Goal: Check status: Check status

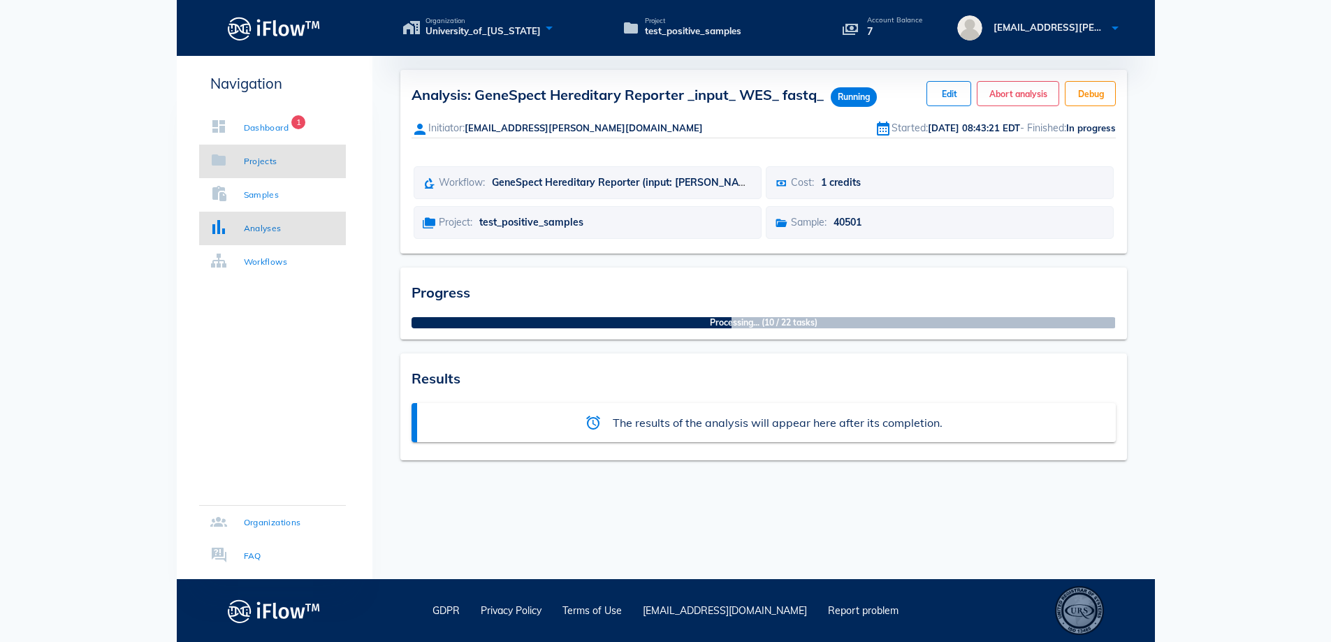
click at [249, 157] on div "Projects" at bounding box center [261, 161] width 34 height 14
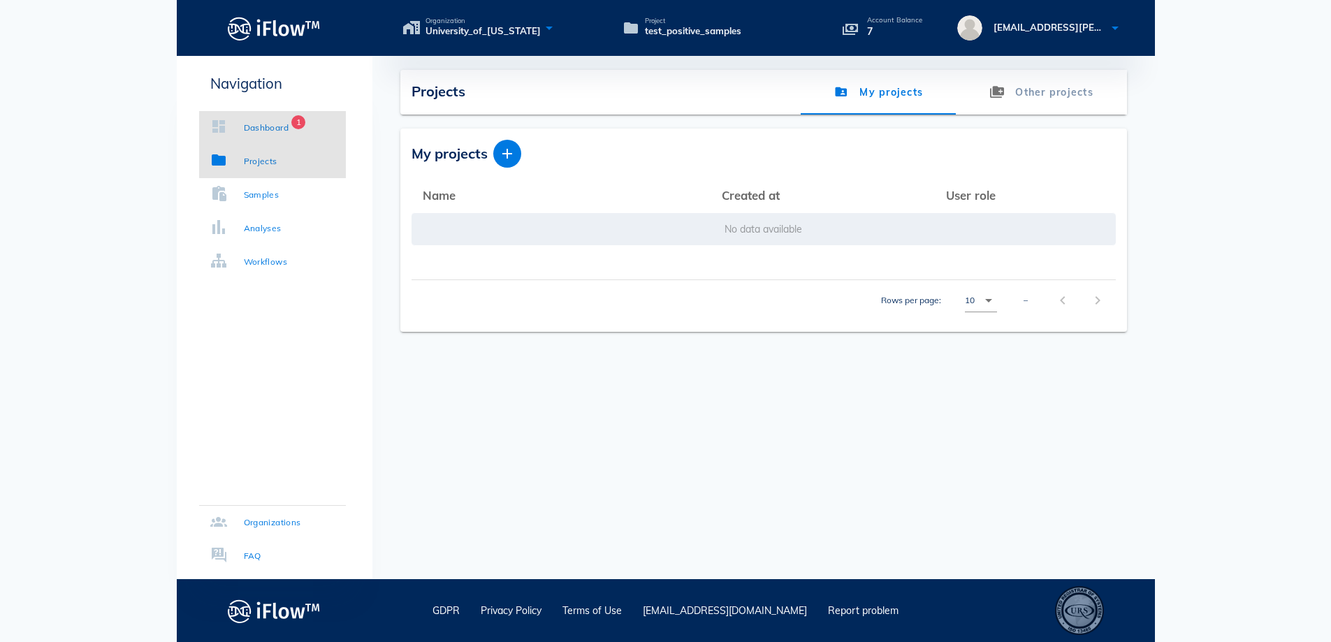
click at [252, 129] on div "Dashboard" at bounding box center [266, 128] width 45 height 14
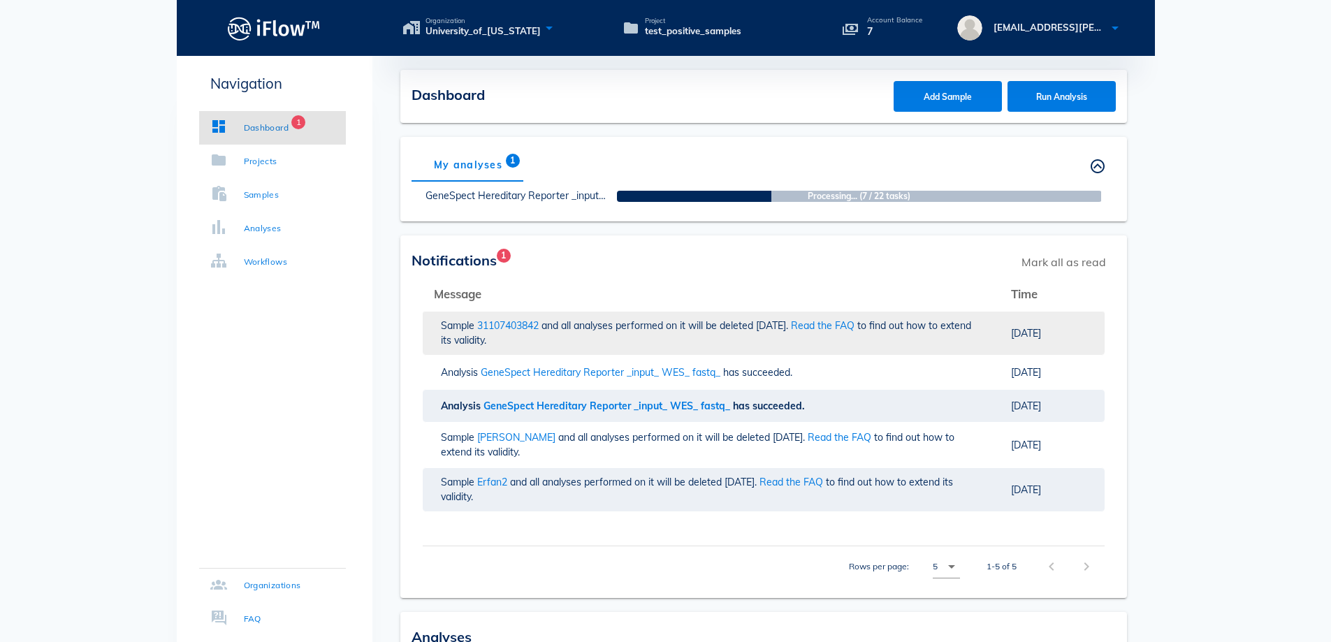
click at [581, 319] on div "Sample 31107403842 and all analyses performed on it will be deleted [DATE]. Rea…" at bounding box center [711, 333] width 541 height 29
click at [892, 332] on div "Sample 31107403842 and all analyses performed on it will be deleted [DATE]. Rea…" at bounding box center [711, 333] width 541 height 29
click at [652, 488] on span "and all analyses performed on it will be deleted [DATE]." at bounding box center [634, 482] width 249 height 13
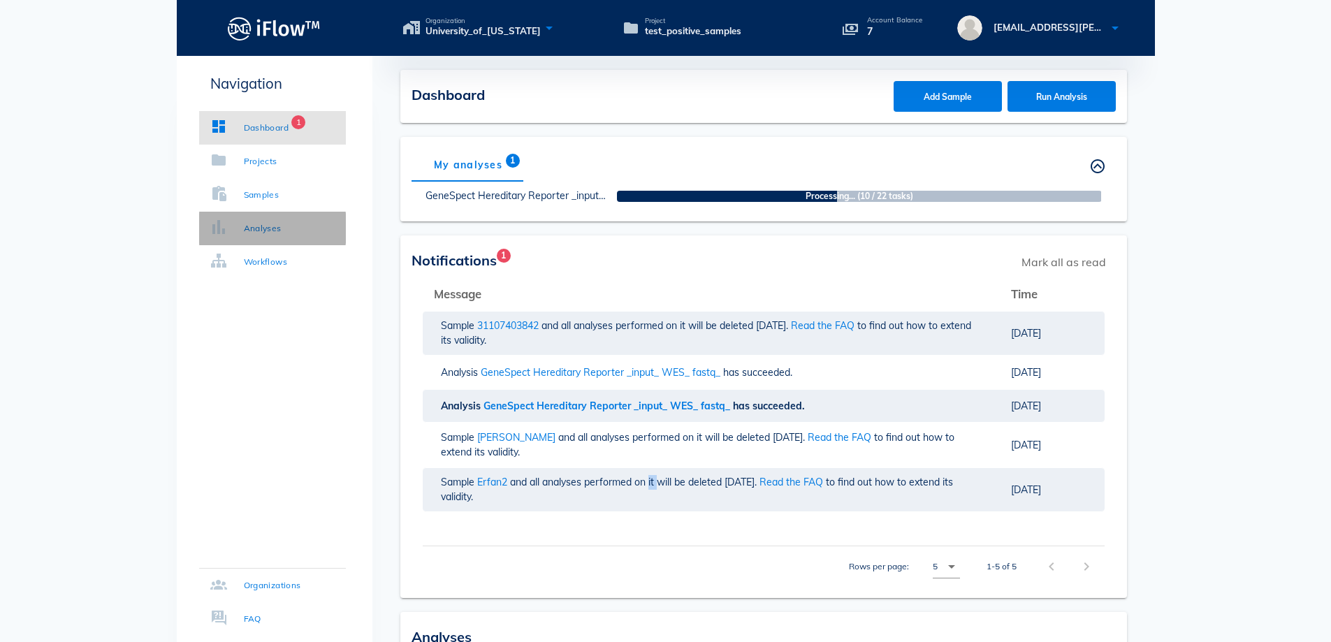
click at [283, 224] on link "Analyses" at bounding box center [272, 229] width 147 height 34
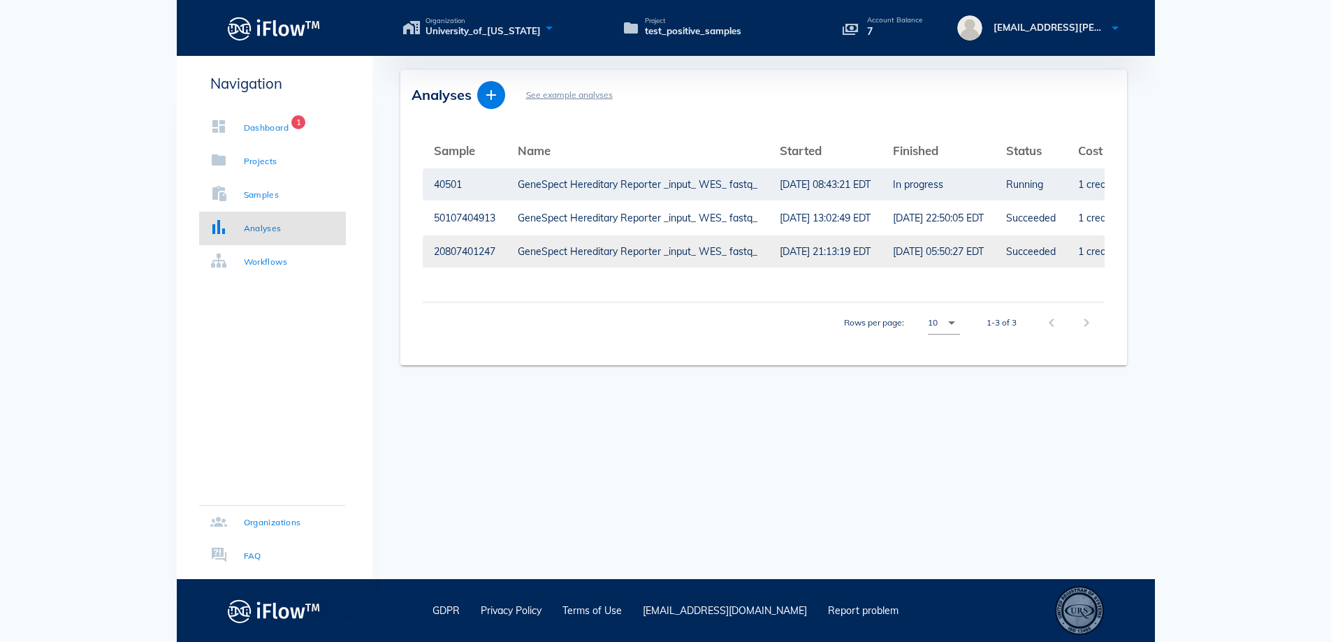
click at [674, 250] on div "GeneSpect Hereditary Reporter _input_ WES_ fastq_" at bounding box center [638, 251] width 240 height 32
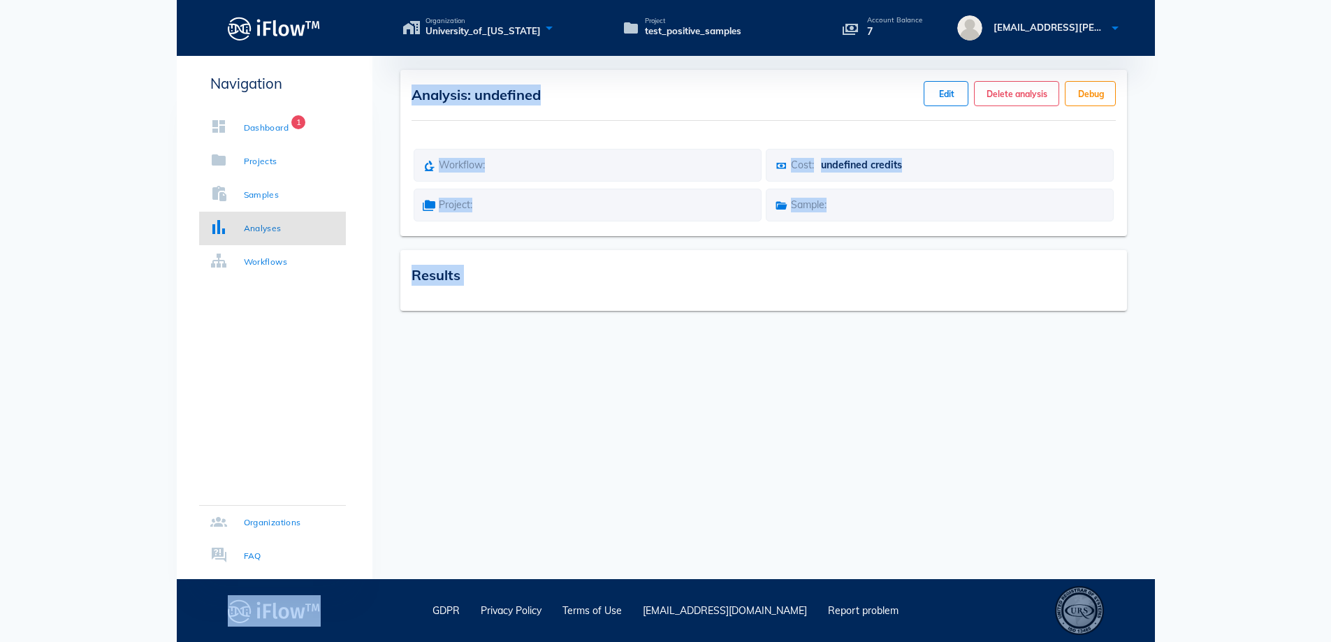
click at [674, 250] on div "Results" at bounding box center [763, 280] width 727 height 61
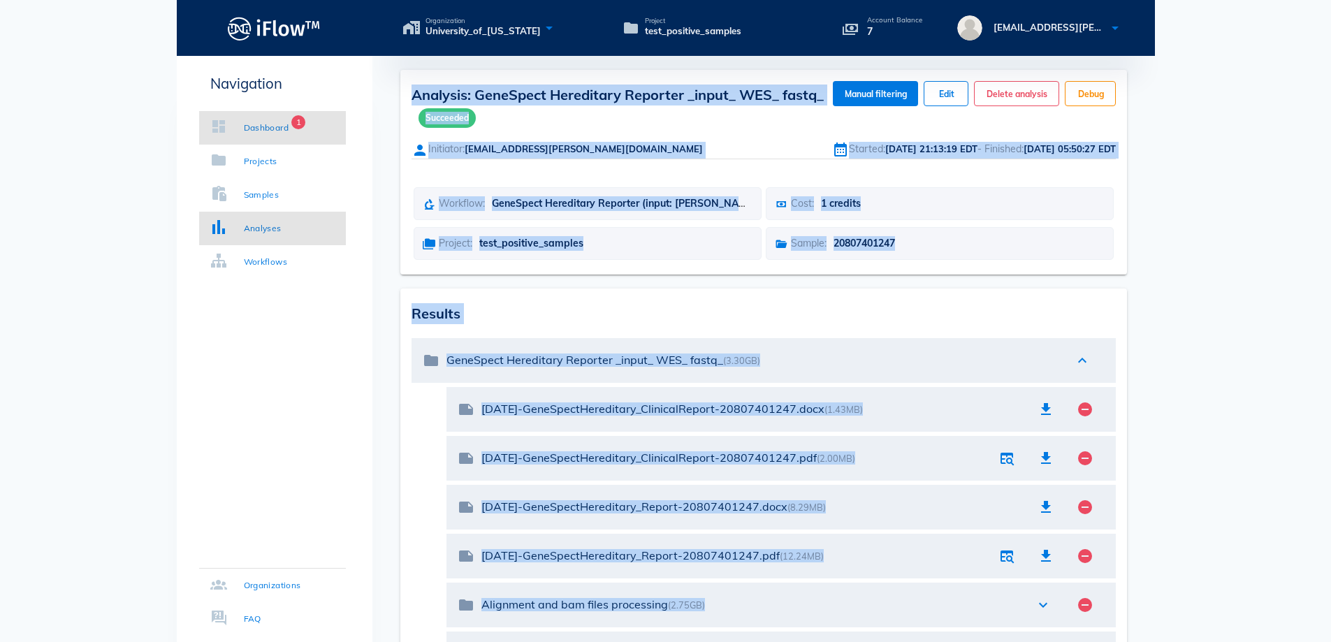
click at [250, 123] on div "Dashboard" at bounding box center [266, 128] width 45 height 14
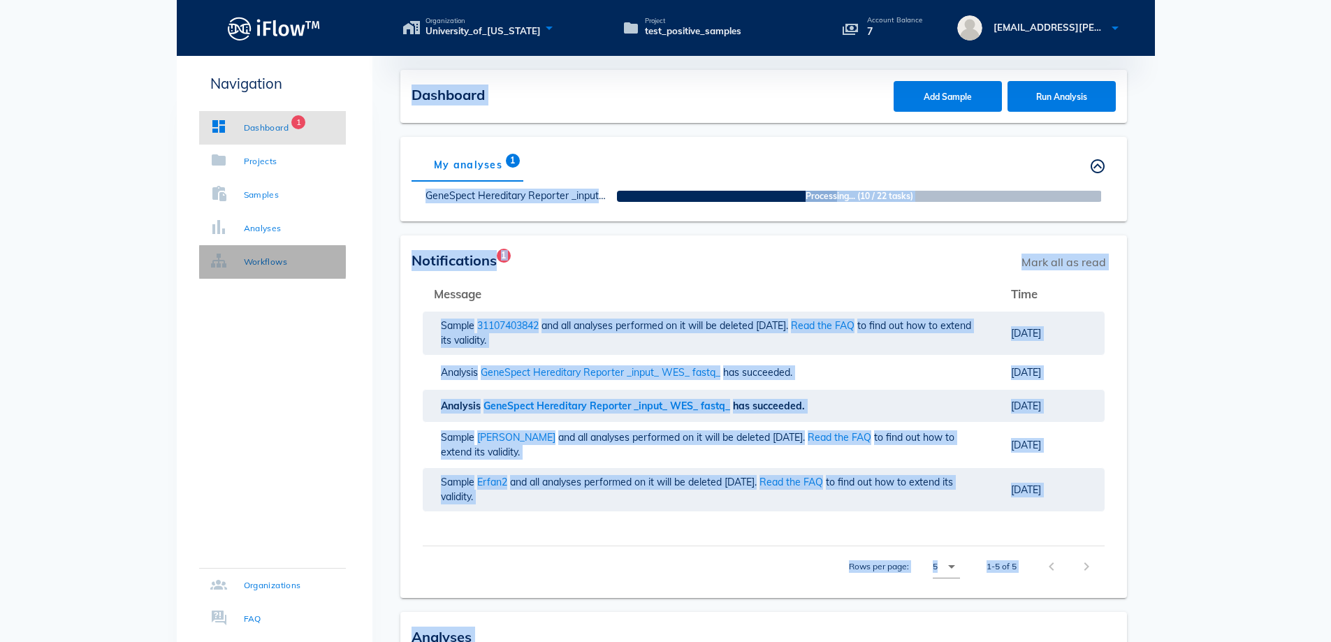
click at [242, 257] on div "Workflows" at bounding box center [249, 262] width 78 height 14
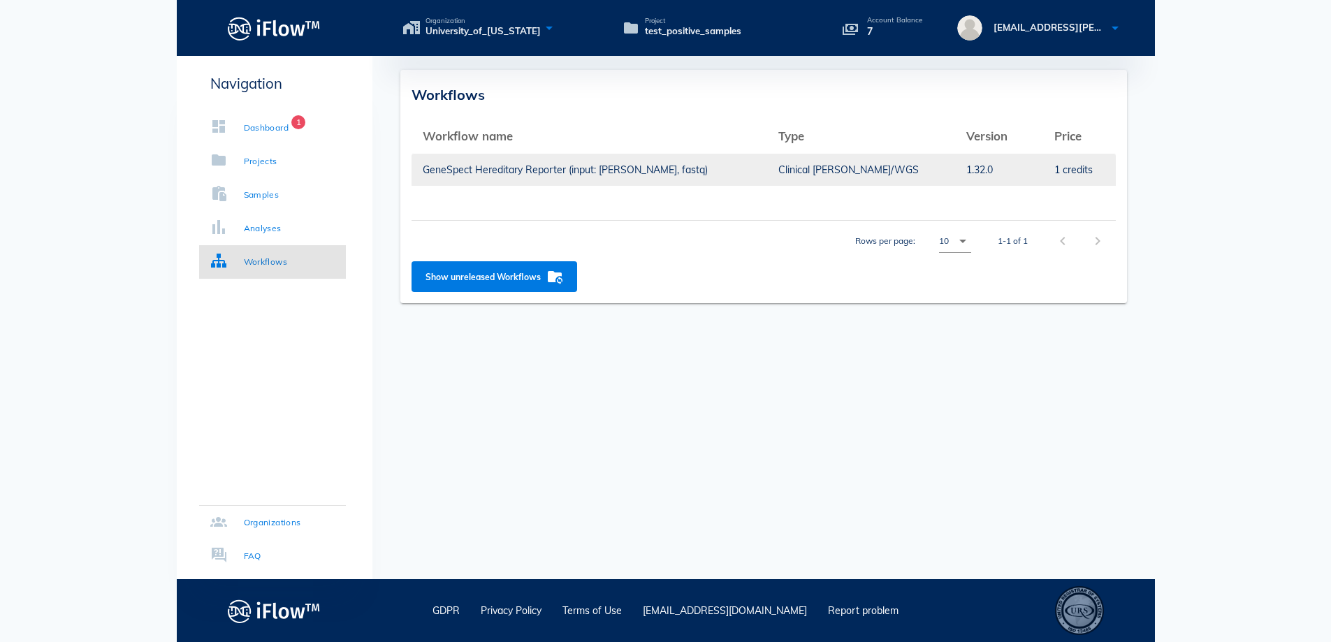
click at [424, 172] on td "GeneSpect Hereditary Reporter (input: [PERSON_NAME], fastq)" at bounding box center [590, 170] width 356 height 34
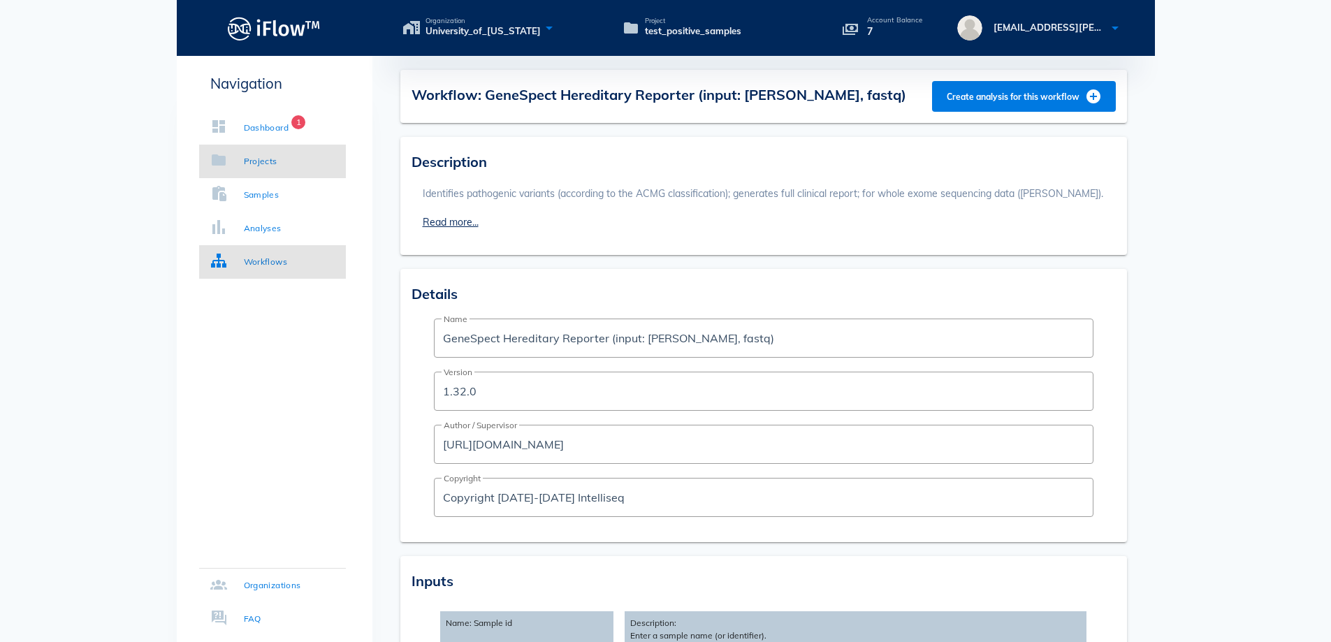
click at [275, 159] on div "Projects" at bounding box center [261, 161] width 34 height 14
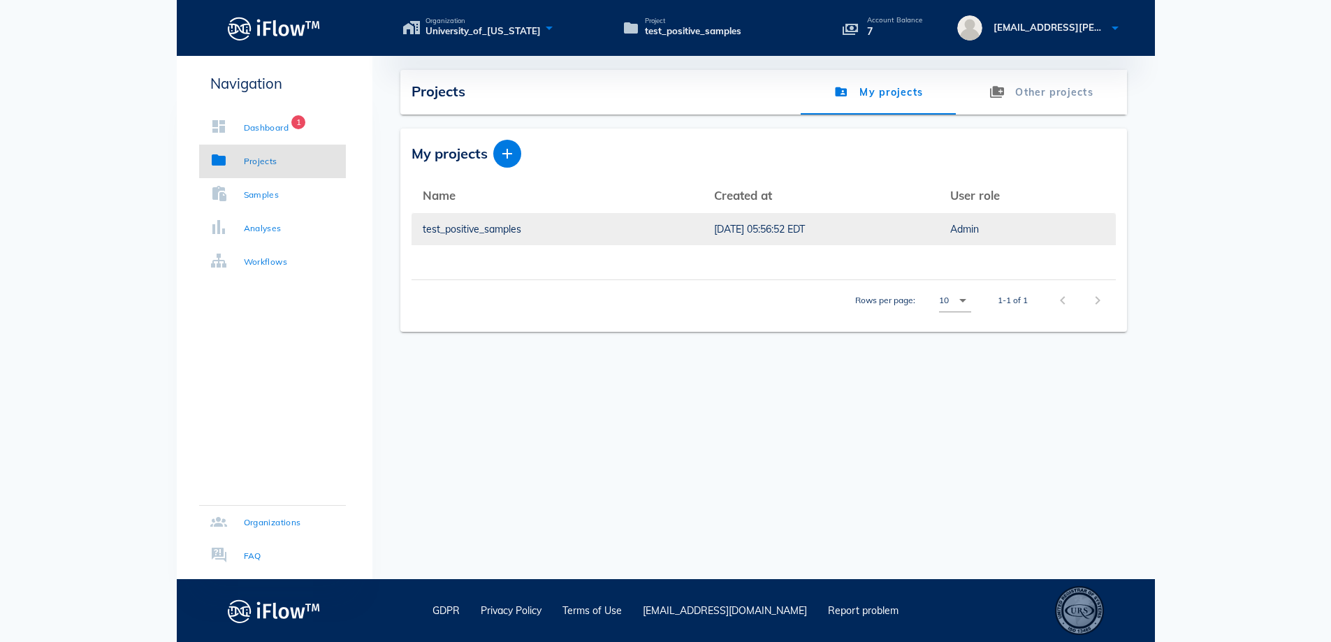
click at [488, 224] on div "test_positive_samples" at bounding box center [557, 229] width 269 height 32
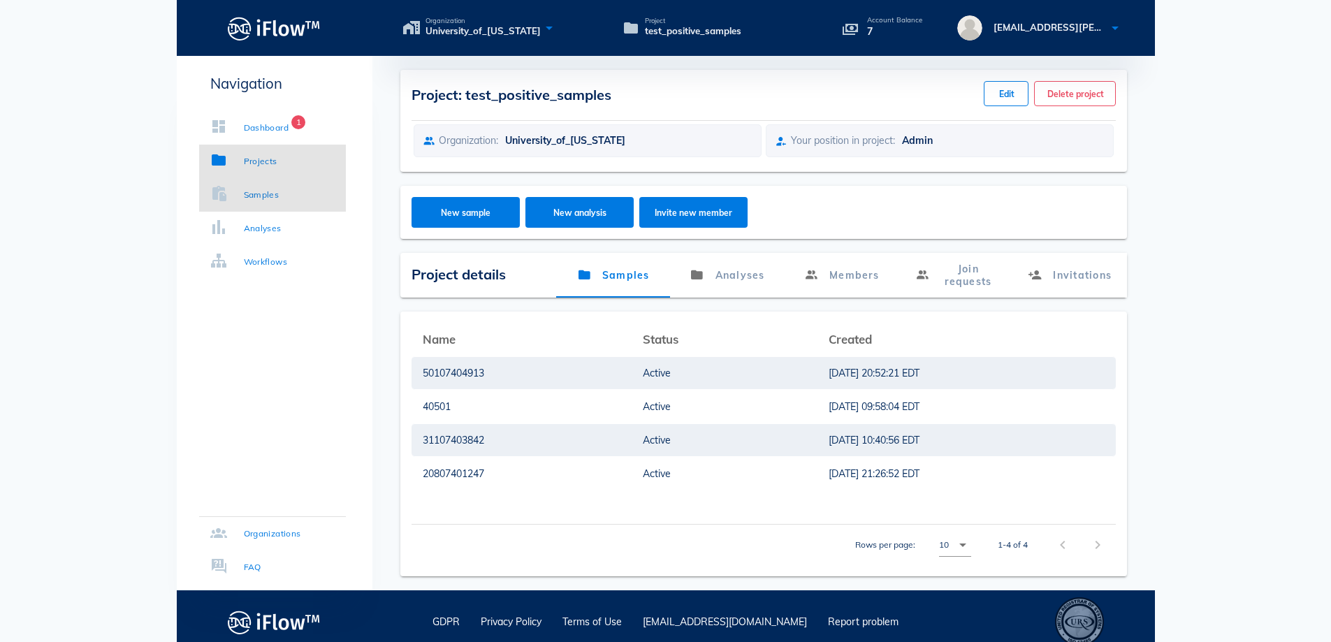
click at [254, 196] on div "Samples" at bounding box center [262, 195] width 36 height 14
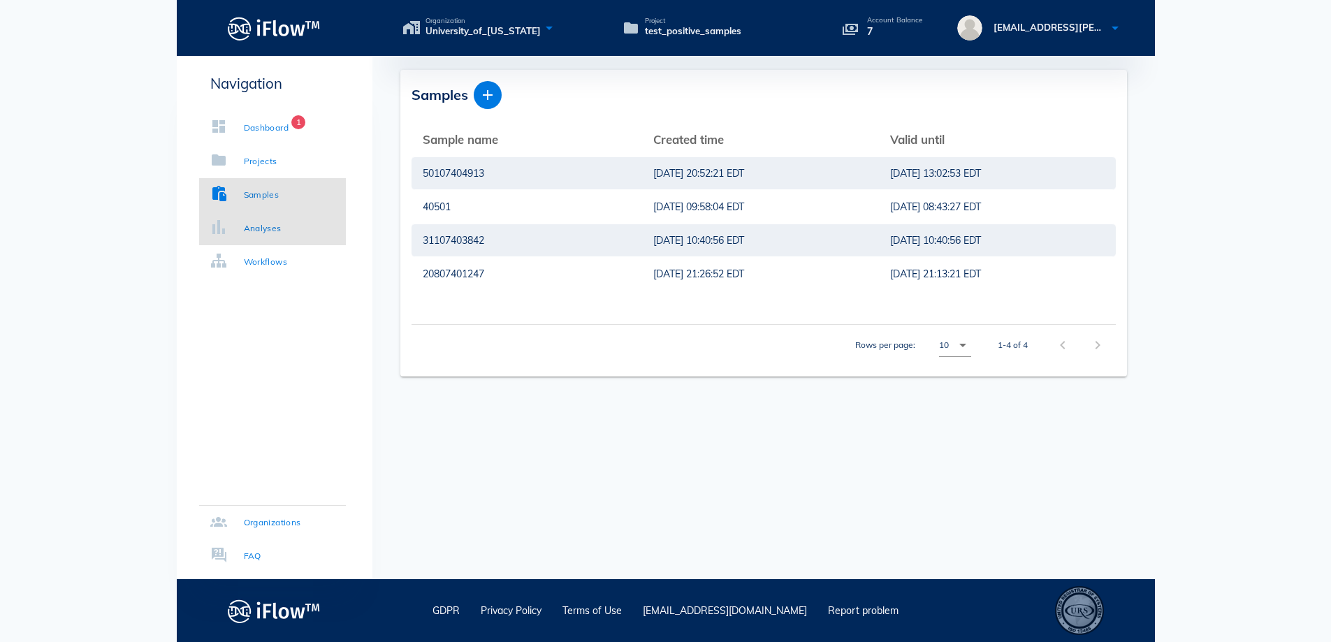
click at [253, 231] on div "Analyses" at bounding box center [263, 228] width 38 height 14
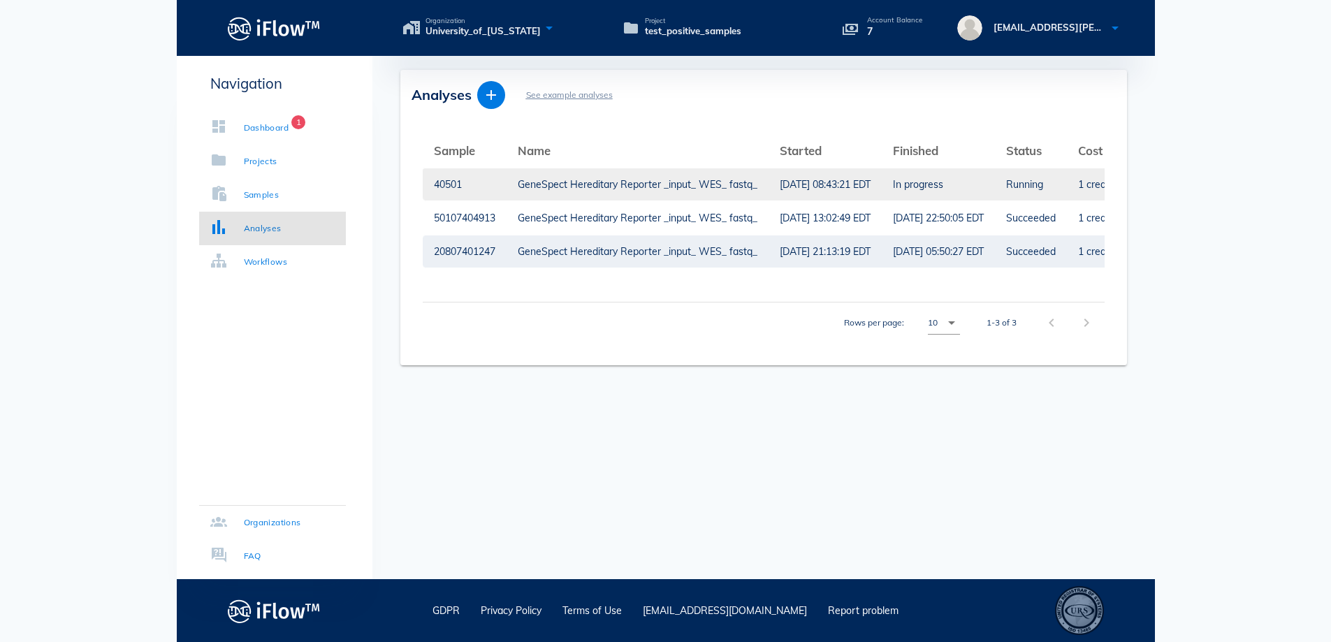
click at [699, 187] on div "GeneSpect Hereditary Reporter _input_ WES_ fastq_" at bounding box center [638, 184] width 240 height 32
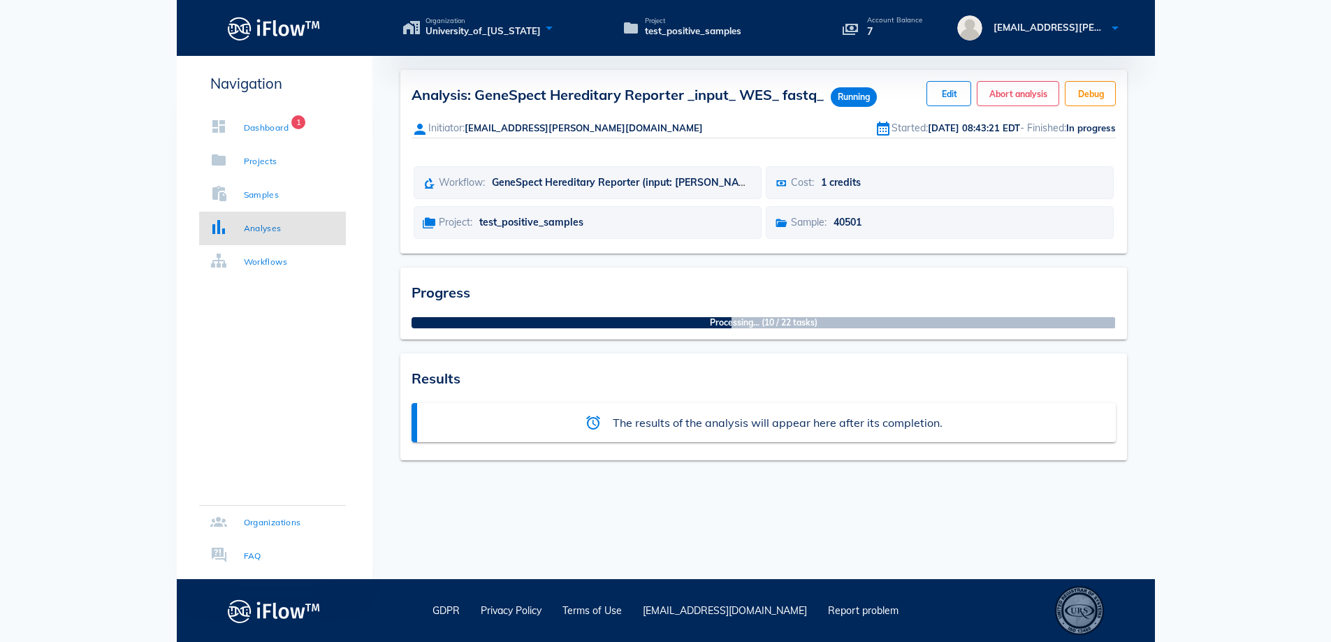
click at [707, 411] on div "alarm The results of the analysis will appear here after its completion." at bounding box center [764, 422] width 704 height 39
click at [706, 421] on div "The results of the analysis will appear here after its completion." at bounding box center [778, 422] width 330 height 17
click at [696, 307] on div "Progress Processing... (10 / 22 tasks)" at bounding box center [763, 304] width 727 height 72
click at [764, 317] on div "Progress Processing... (10 / 22 tasks)" at bounding box center [763, 304] width 727 height 72
click at [762, 294] on div "Progress" at bounding box center [764, 291] width 704 height 24
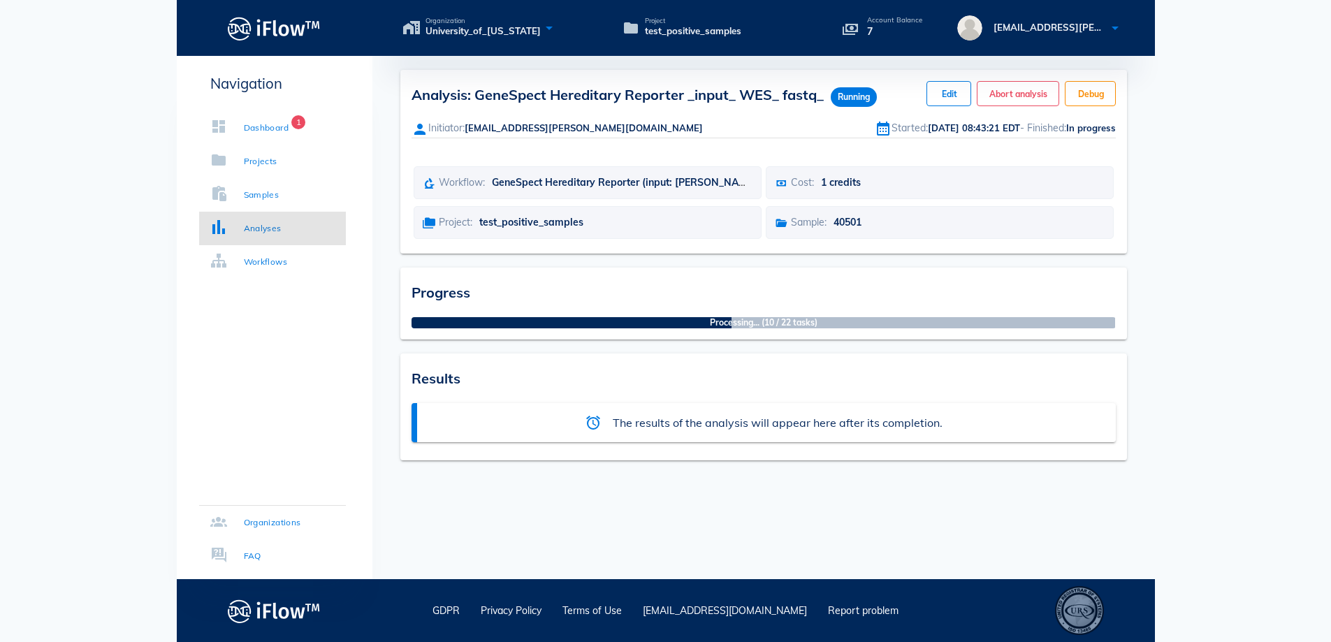
click at [814, 177] on span "Cost:" at bounding box center [802, 182] width 23 height 13
click at [823, 214] on div "Sample: 40501" at bounding box center [940, 222] width 348 height 33
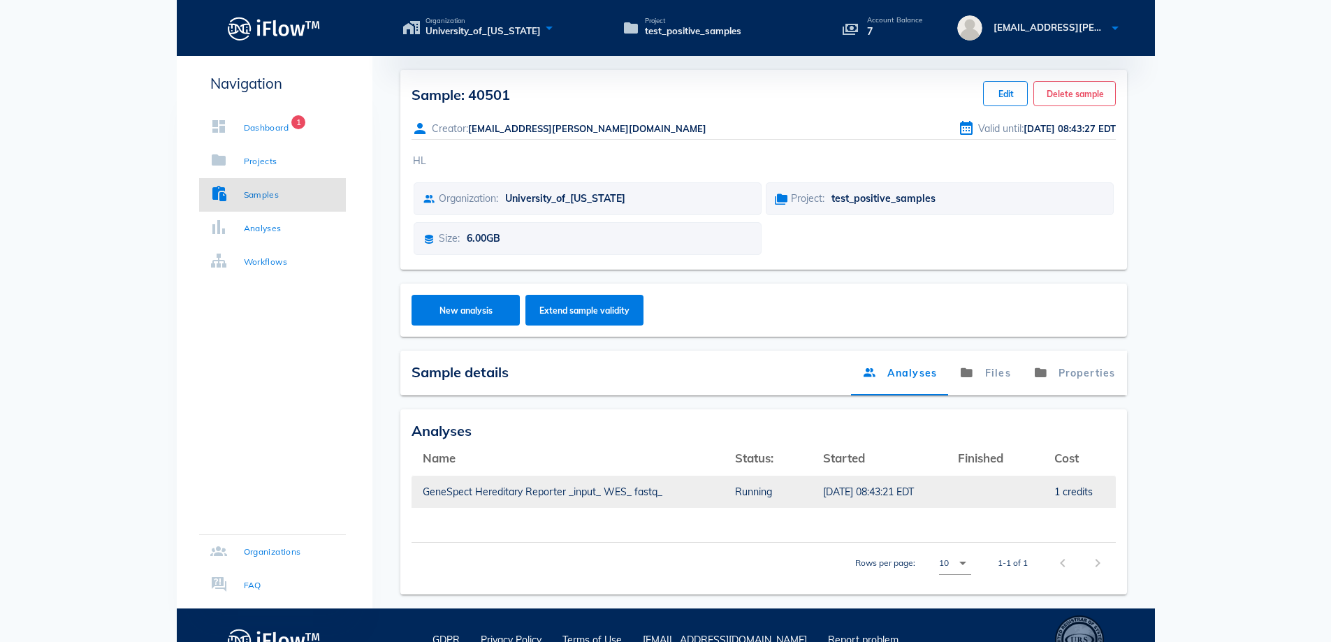
click at [823, 495] on div "[DATE] 08:43:21 EDT" at bounding box center [879, 492] width 112 height 32
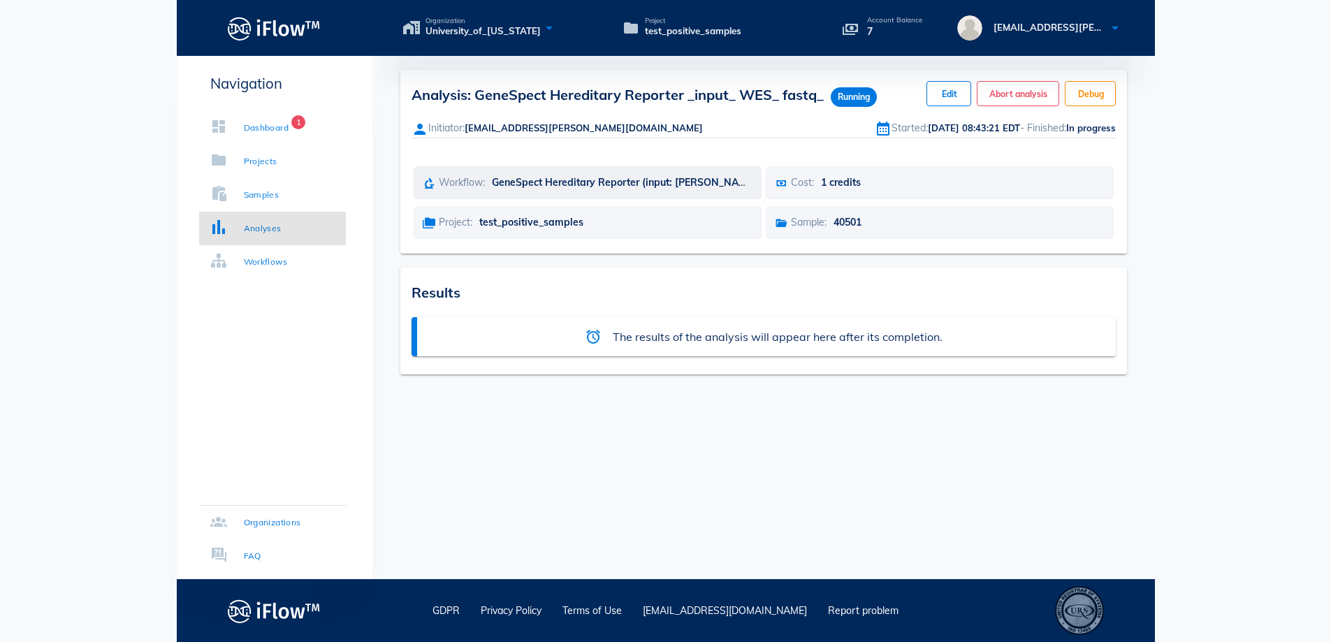
click at [578, 181] on span "GeneSpect Hereditary Reporter (input: [PERSON_NAME], fastq)" at bounding box center [641, 182] width 298 height 13
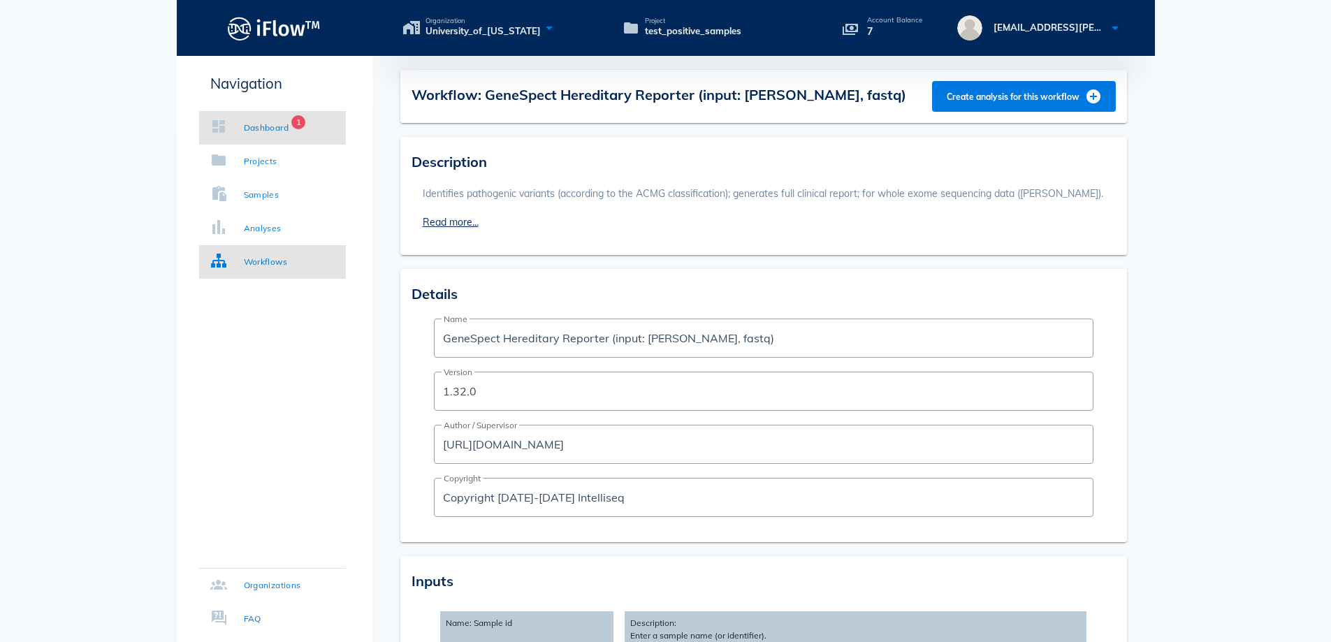
click at [261, 125] on div "Dashboard" at bounding box center [266, 128] width 45 height 14
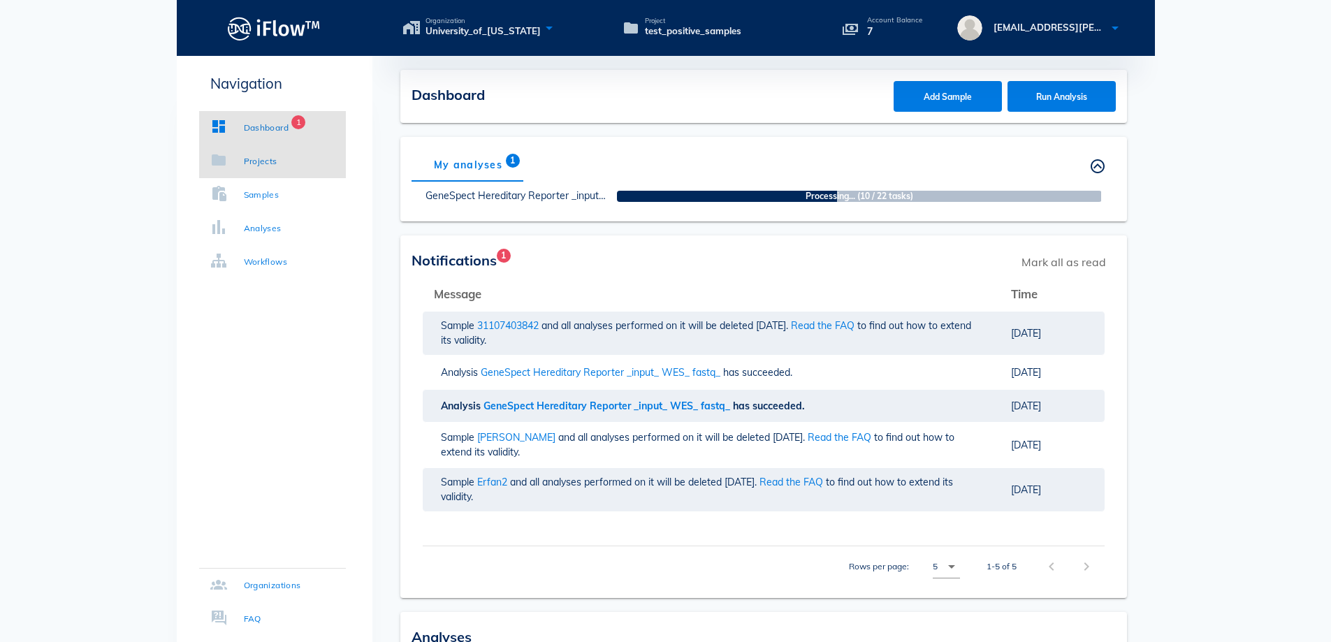
click at [256, 150] on link "Projects" at bounding box center [272, 162] width 147 height 34
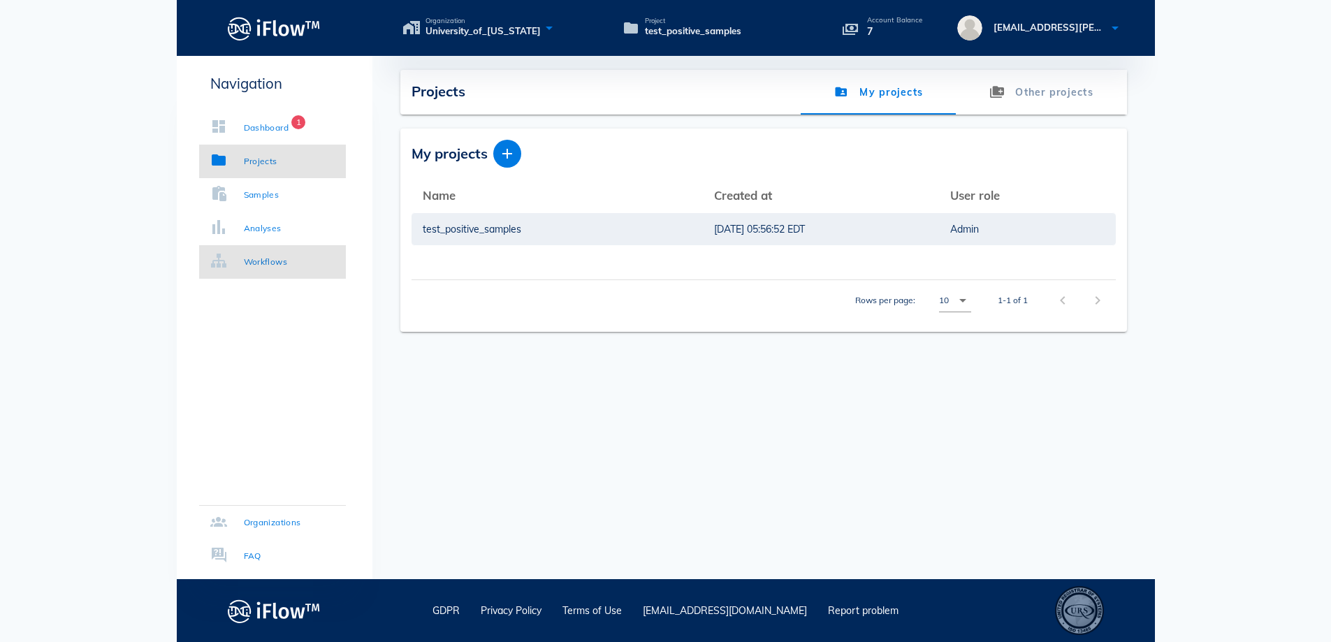
click at [240, 254] on link "Workflows" at bounding box center [272, 262] width 147 height 34
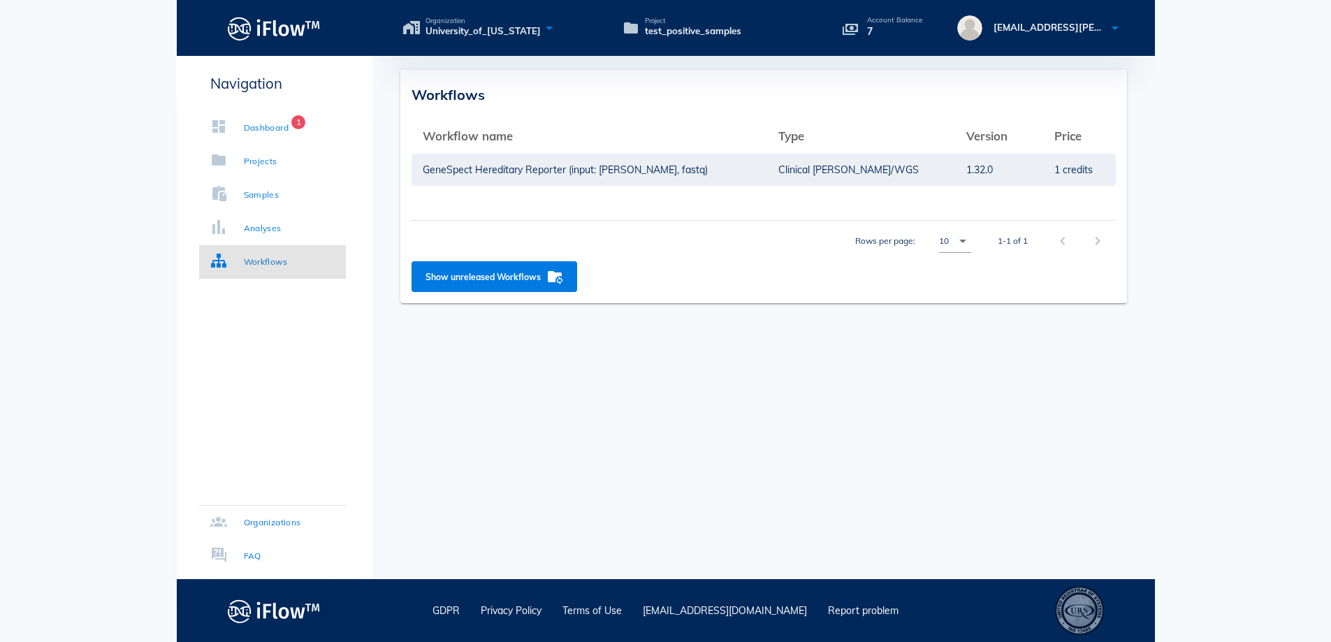
click at [903, 385] on div "Workflows Workflow name arrow_upward Type arrow_upward Version arrow_upward Pri…" at bounding box center [763, 317] width 783 height 523
click at [252, 154] on div "Projects" at bounding box center [261, 161] width 34 height 14
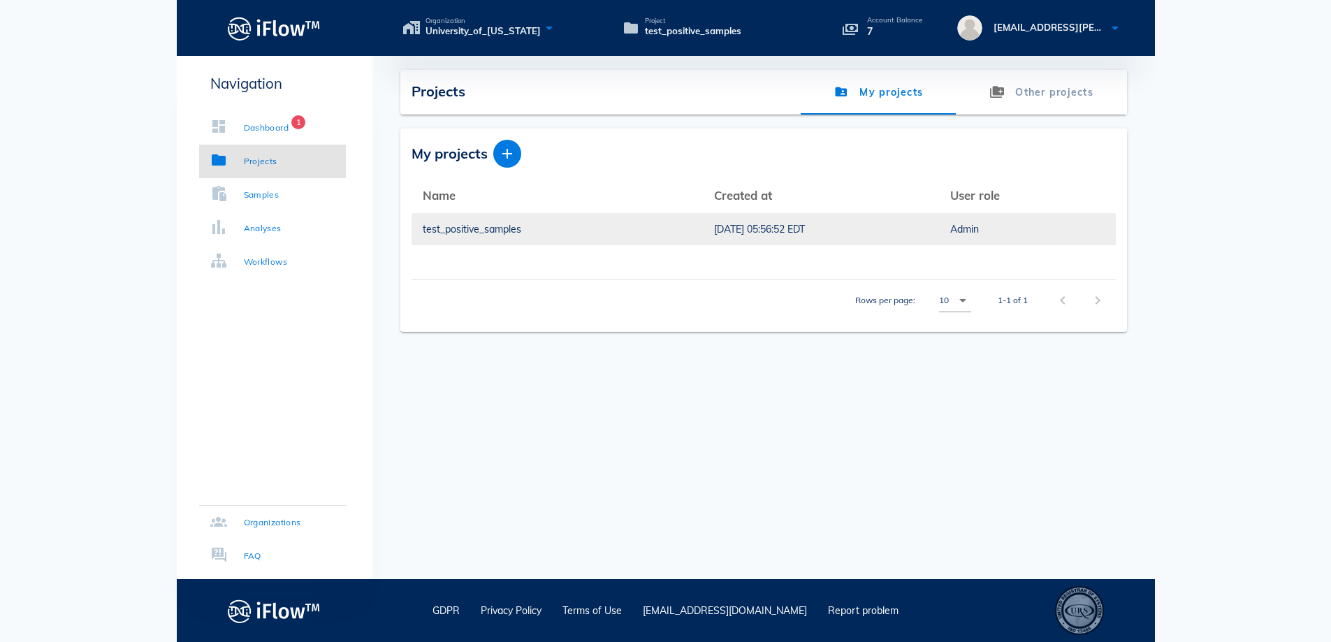
click at [968, 223] on div "Admin" at bounding box center [1027, 229] width 154 height 32
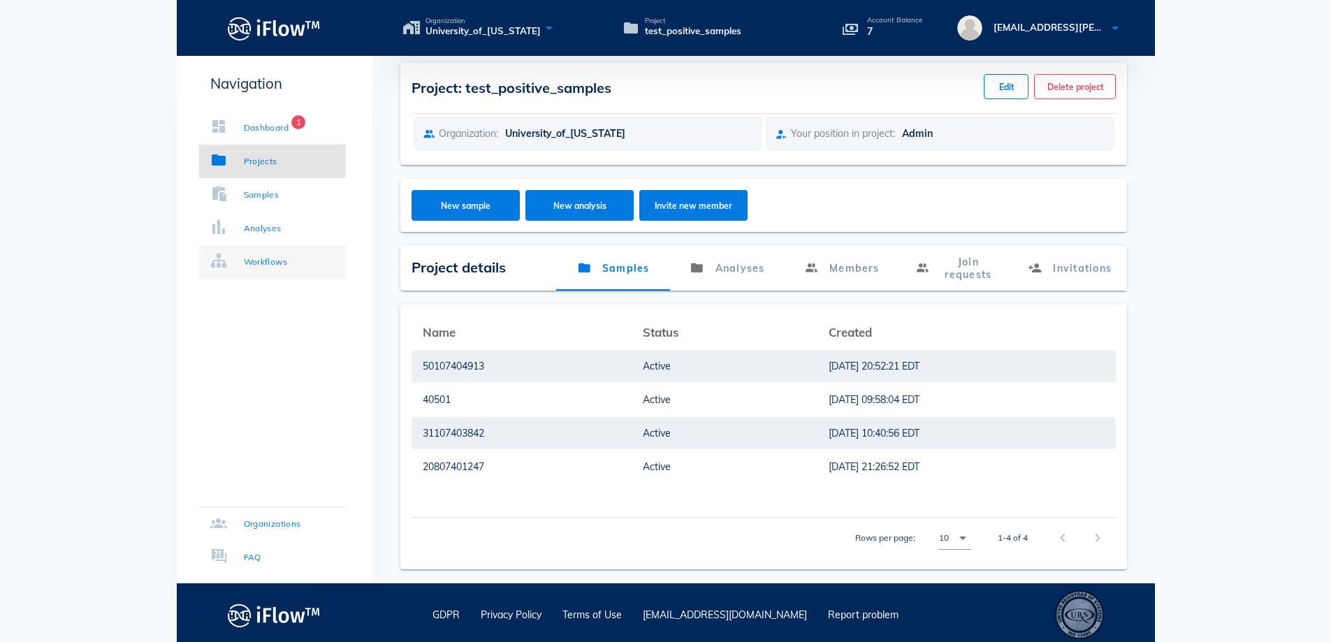
scroll to position [11, 0]
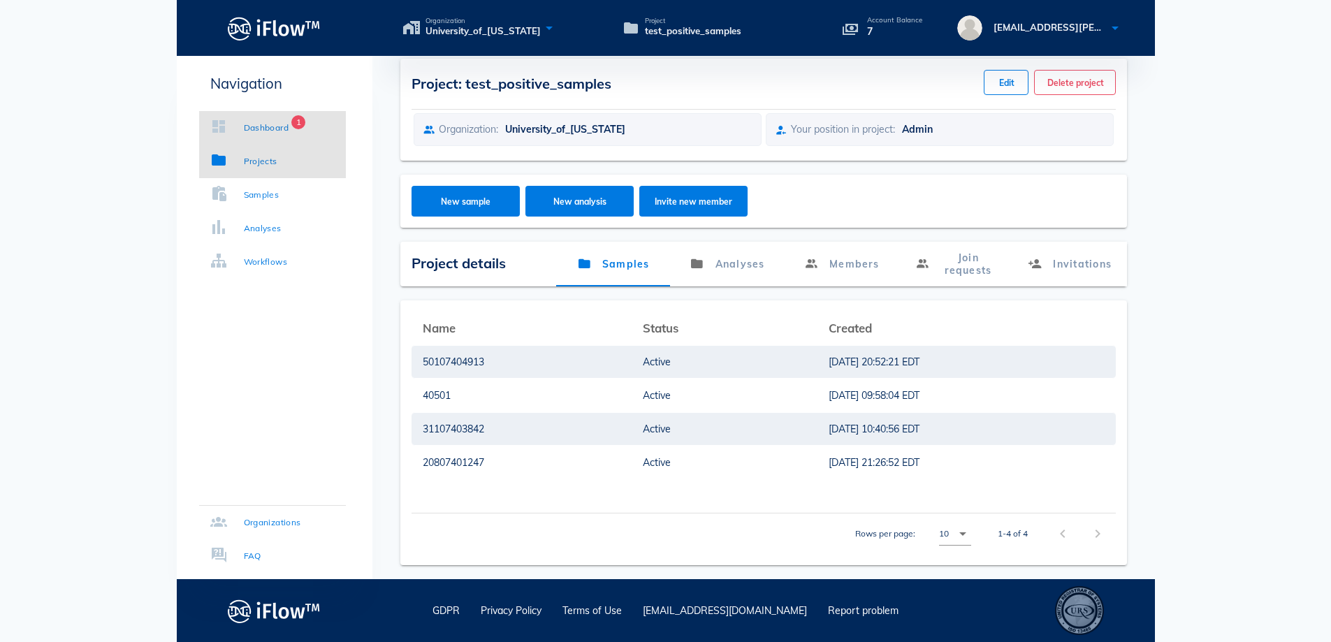
click at [268, 133] on div "Dashboard" at bounding box center [266, 128] width 45 height 14
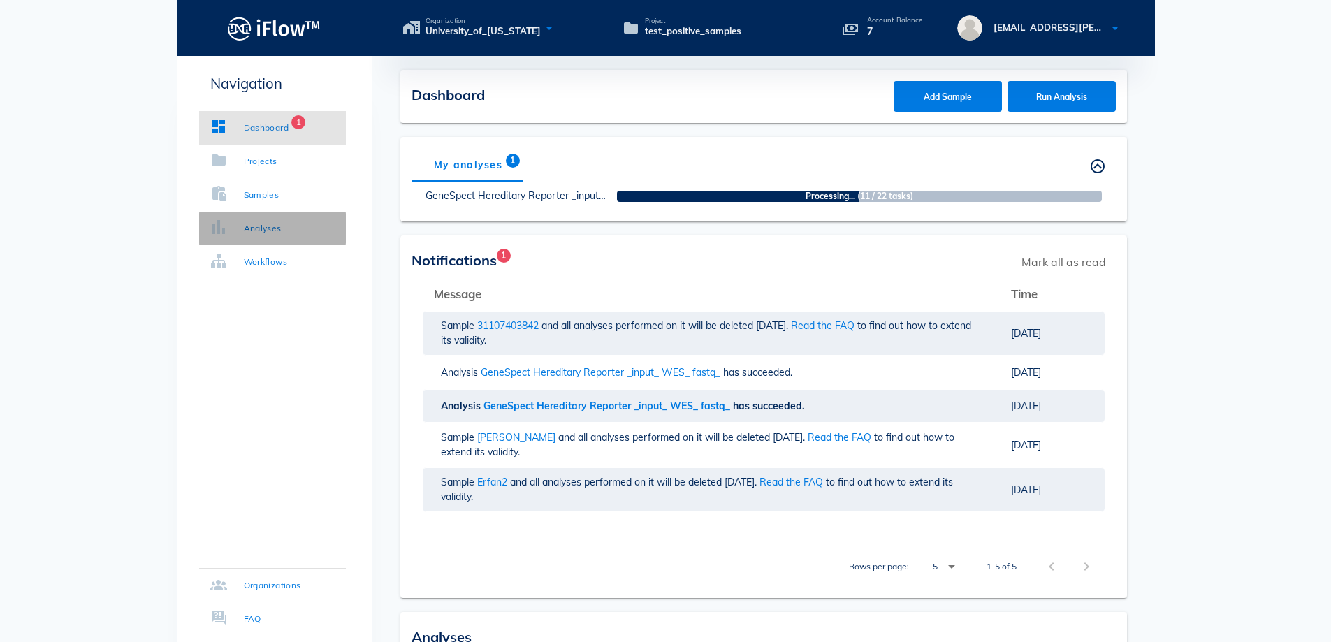
click at [241, 221] on div "Analyses" at bounding box center [245, 228] width 71 height 14
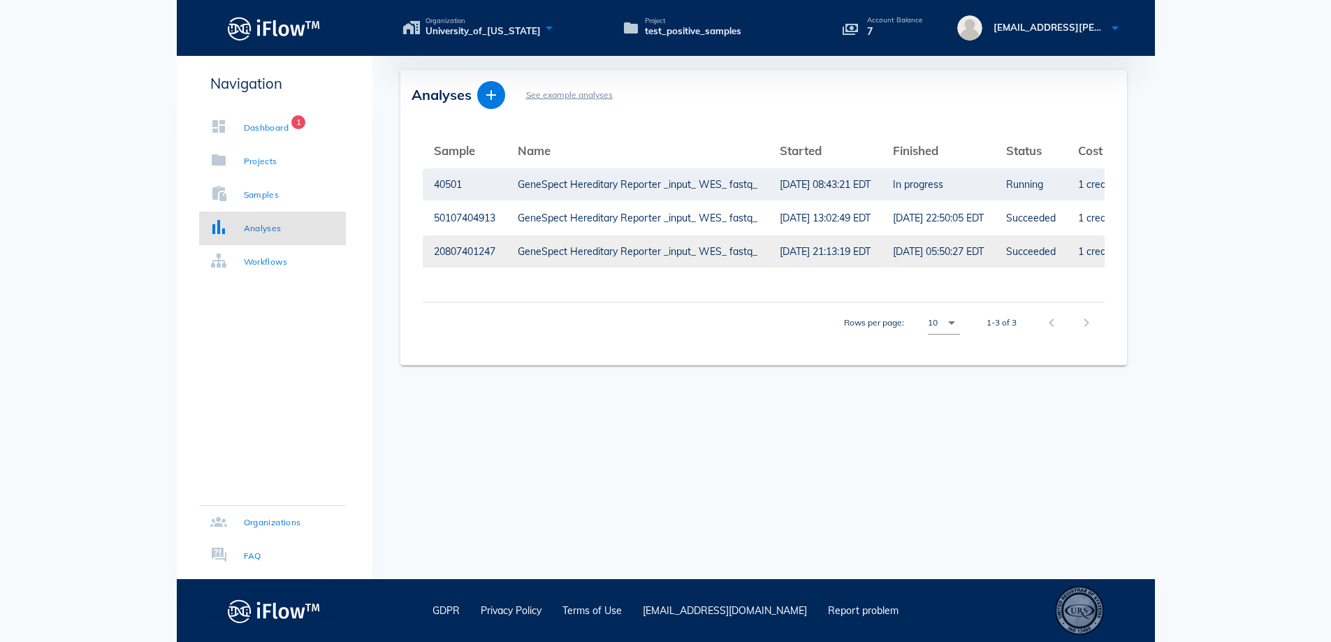
click at [625, 258] on div "GeneSpect Hereditary Reporter _input_ WES_ fastq_" at bounding box center [638, 251] width 240 height 32
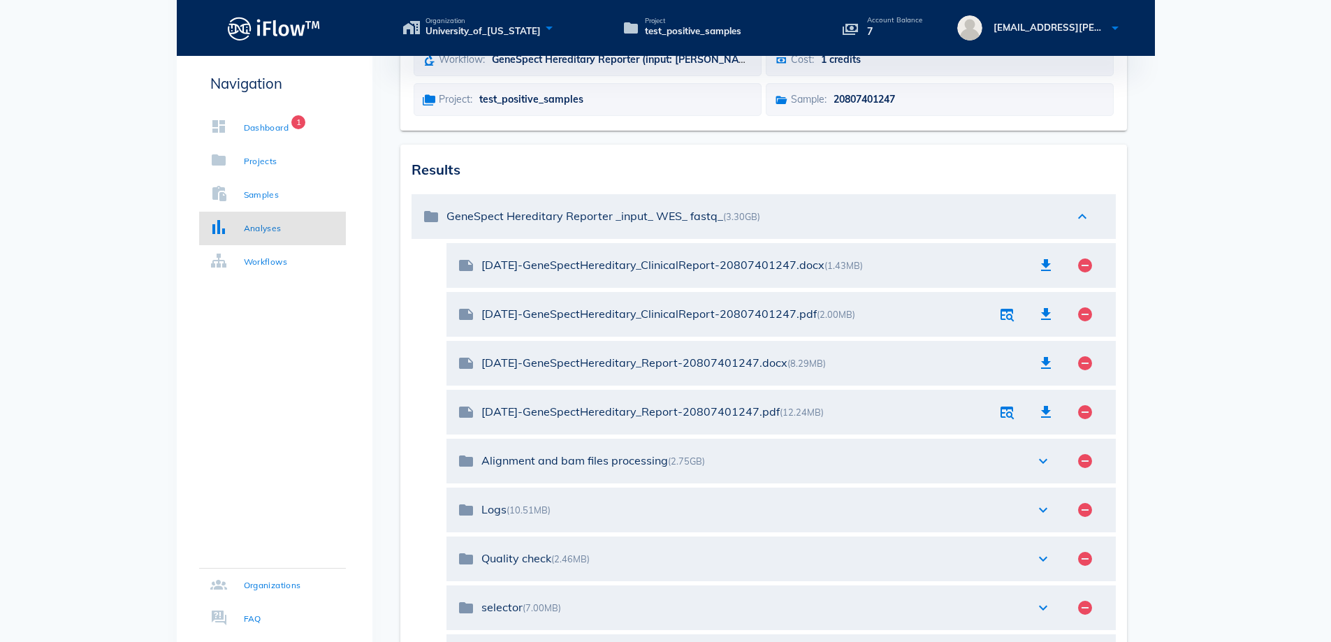
scroll to position [210, 0]
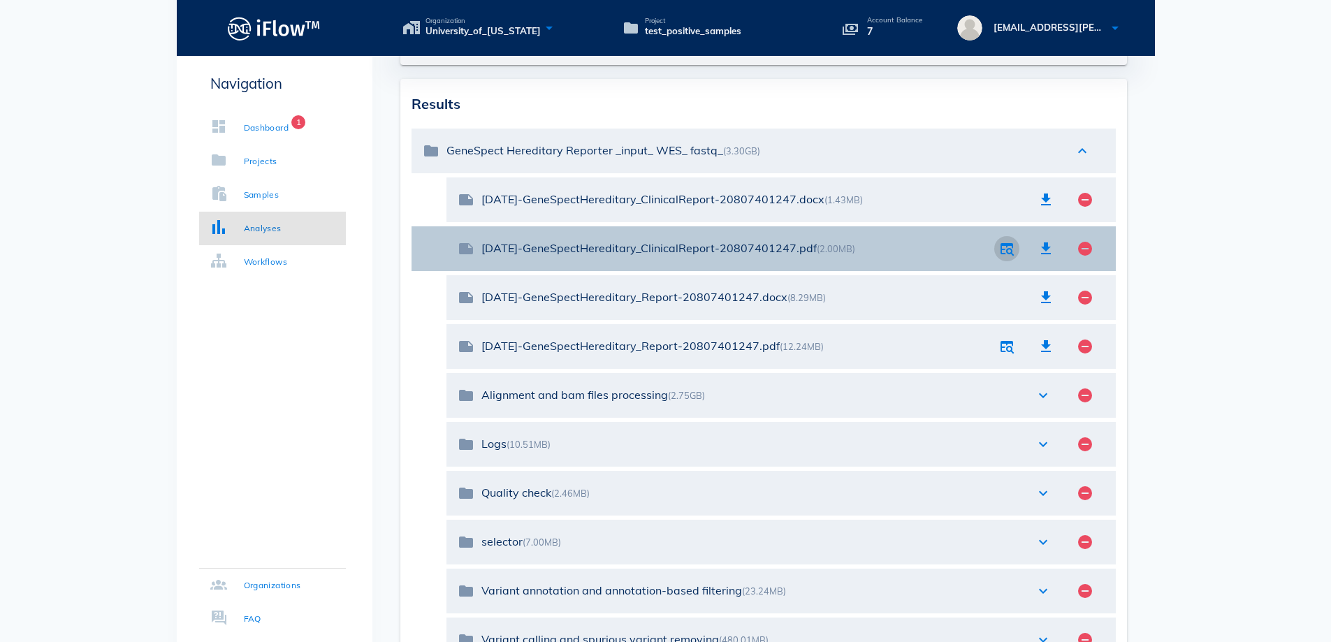
click at [1005, 243] on icon "button" at bounding box center [1006, 248] width 17 height 17
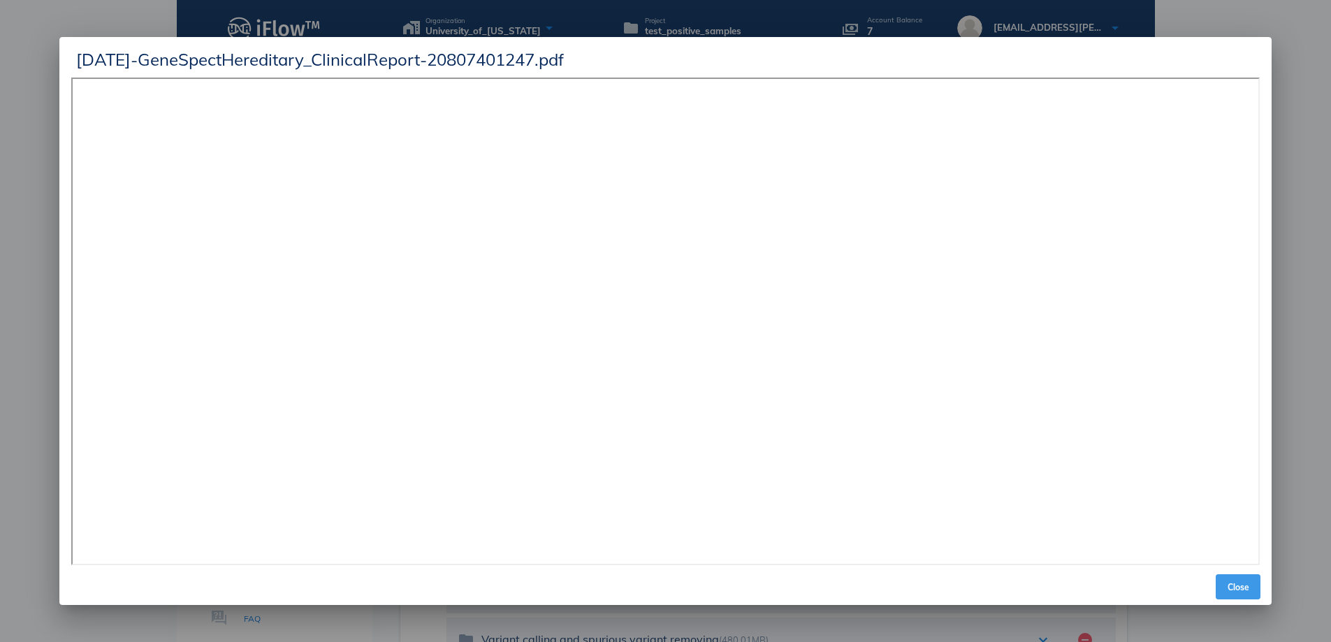
click at [1243, 589] on span "Close" at bounding box center [1238, 587] width 34 height 10
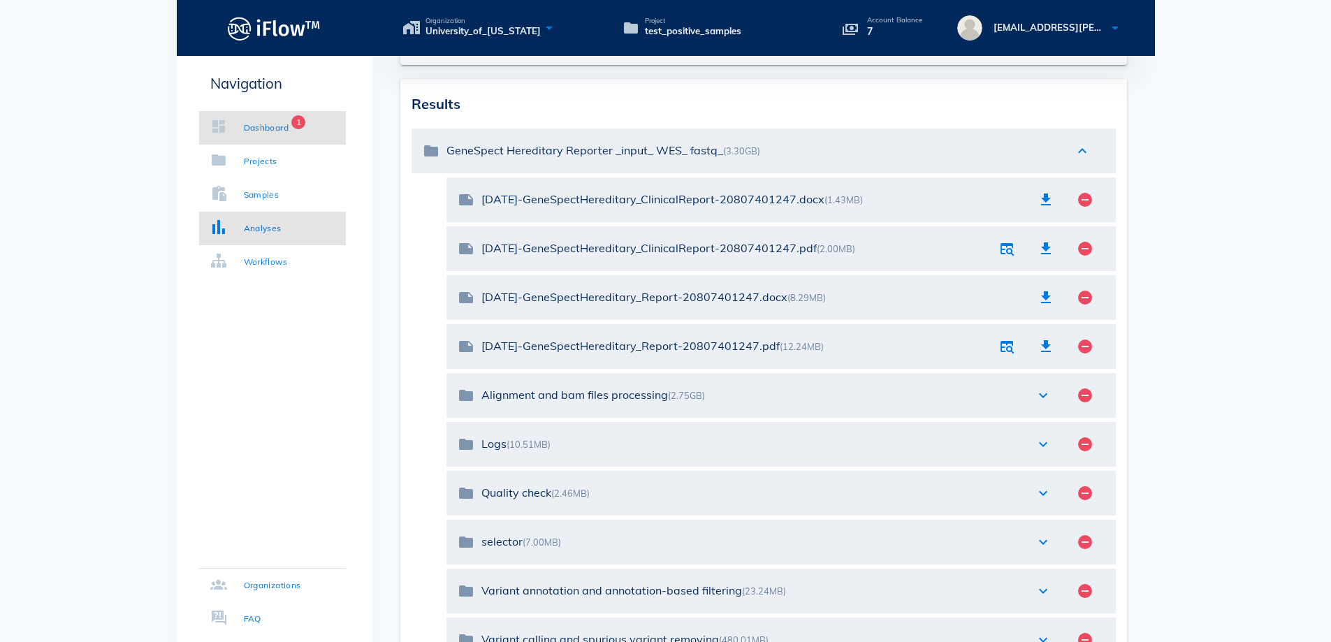
click at [279, 119] on link "Dashboard 1" at bounding box center [272, 128] width 147 height 34
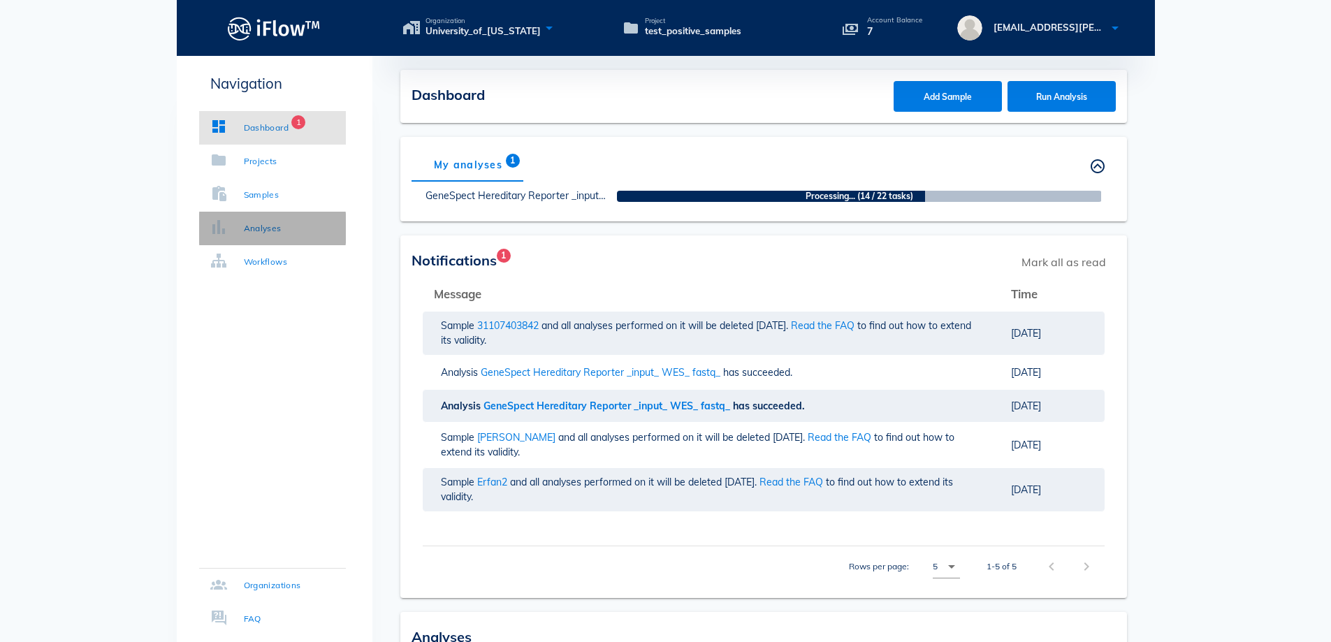
click at [274, 231] on div "Analyses" at bounding box center [263, 228] width 38 height 14
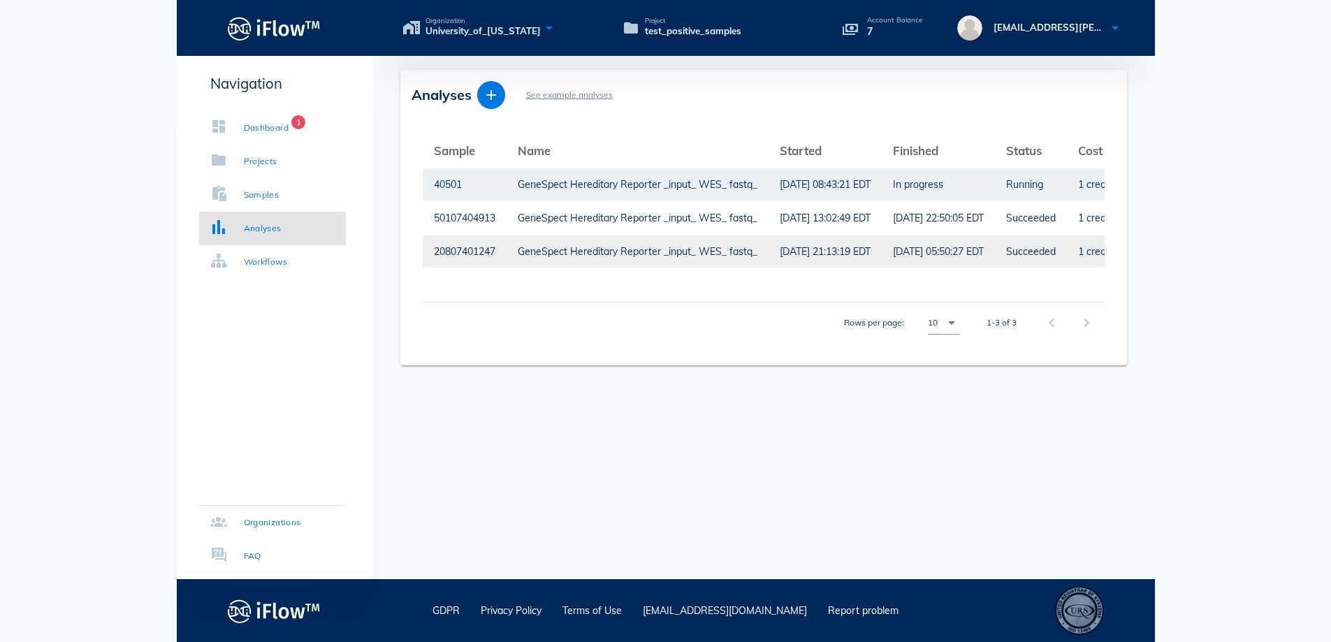
click at [672, 257] on div "GeneSpect Hereditary Reporter _input_ WES_ fastq_" at bounding box center [638, 251] width 240 height 32
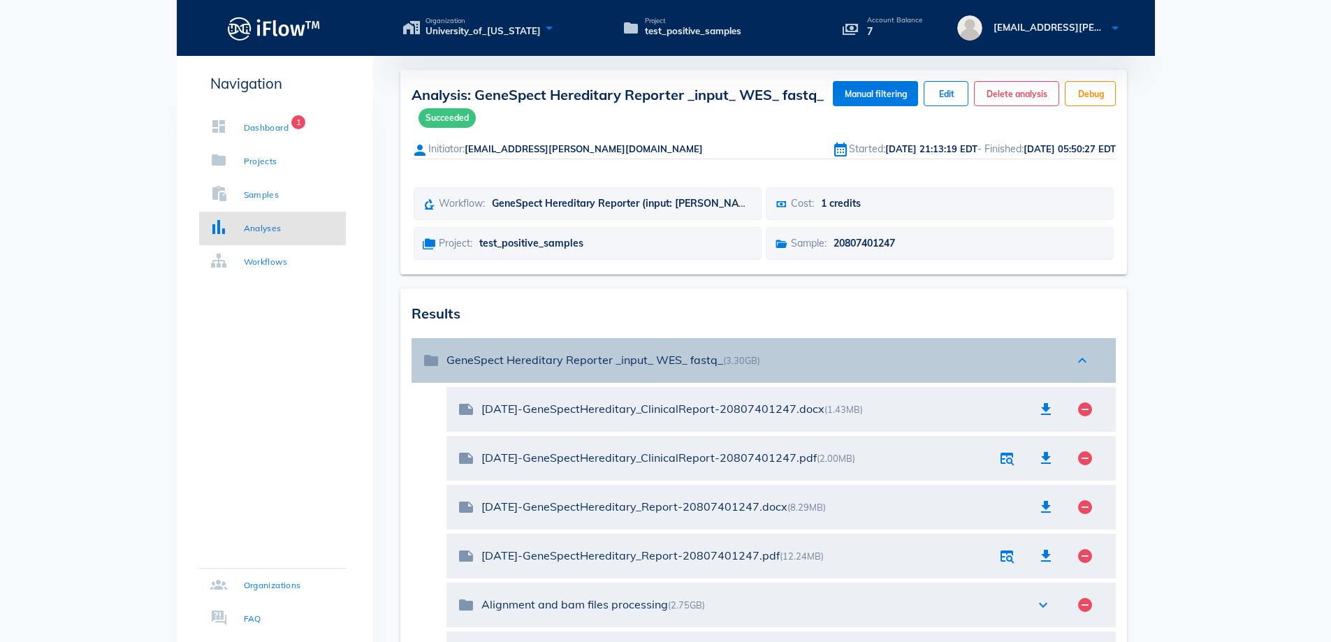
click at [430, 359] on icon "folder" at bounding box center [431, 360] width 17 height 17
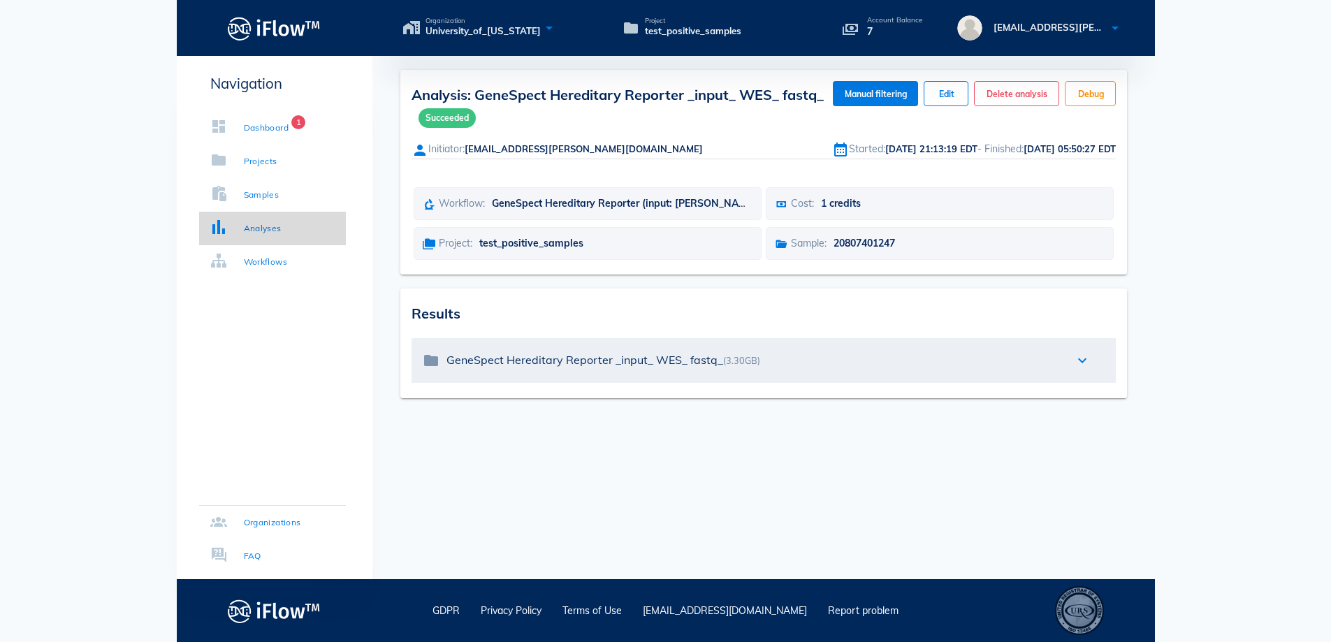
click at [302, 234] on link "Analyses" at bounding box center [272, 229] width 147 height 34
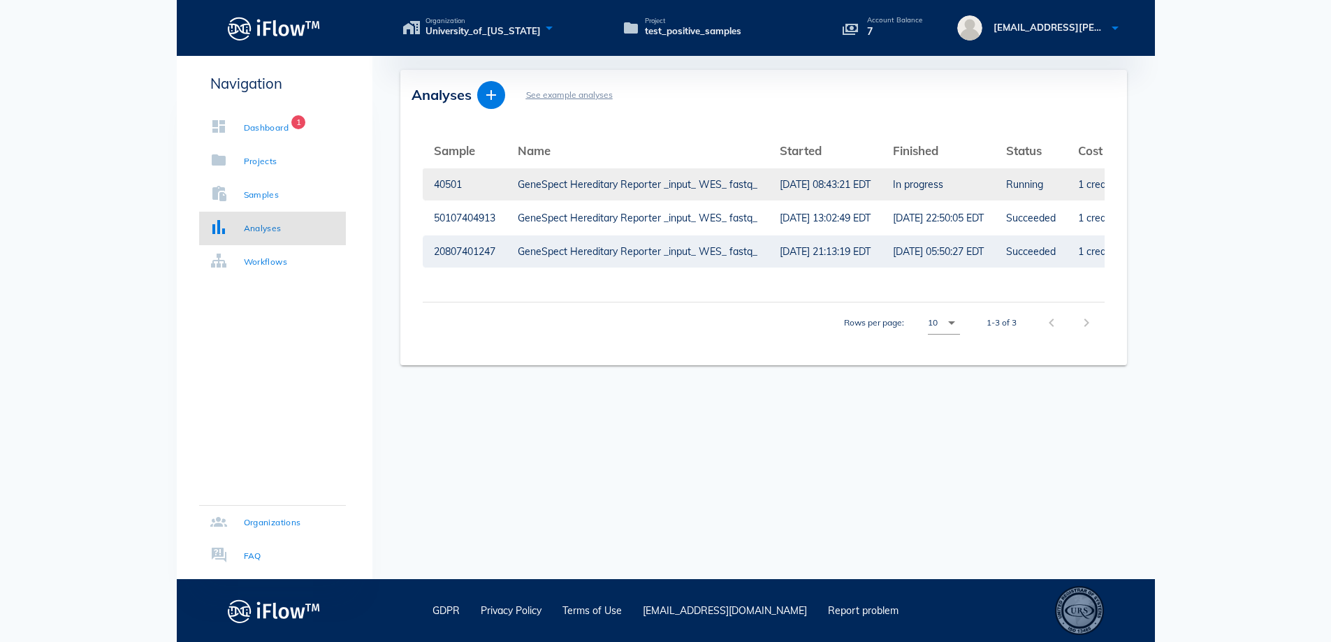
click at [632, 189] on div "GeneSpect Hereditary Reporter _input_ WES_ fastq_" at bounding box center [638, 184] width 240 height 32
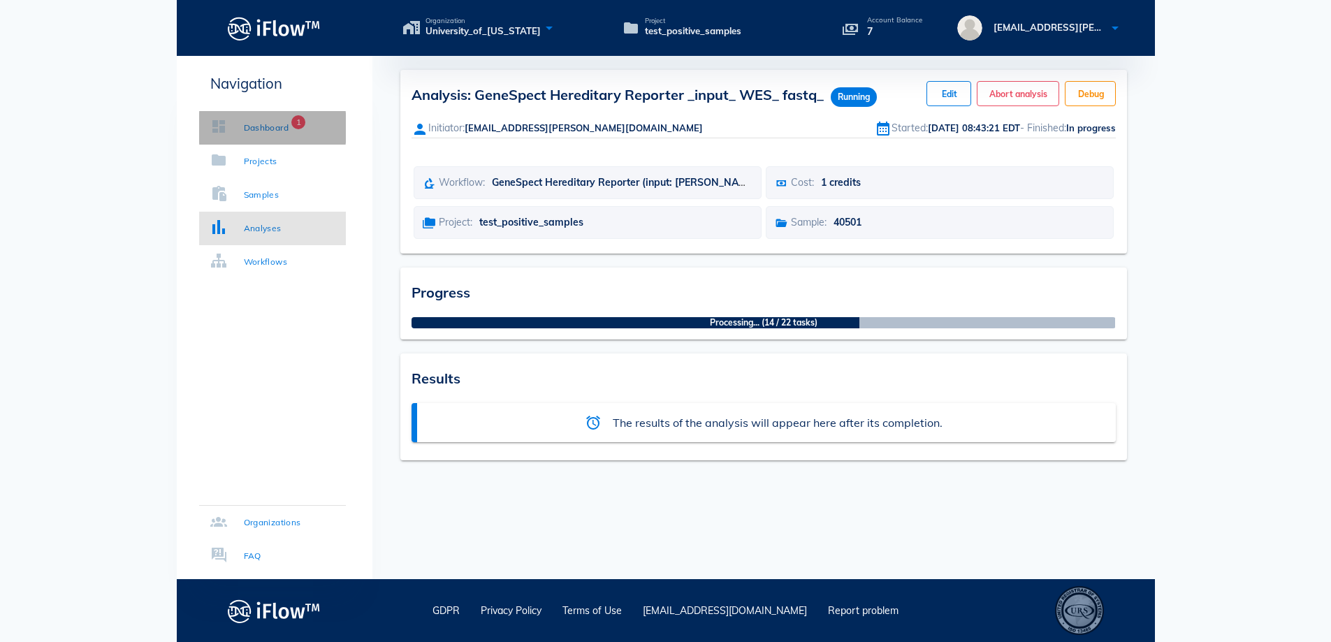
click at [266, 130] on div "Dashboard" at bounding box center [266, 128] width 45 height 14
